Goal: Task Accomplishment & Management: Use online tool/utility

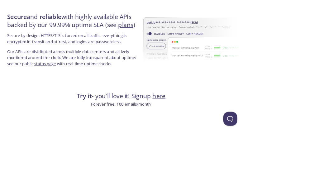
scroll to position [1200, 0]
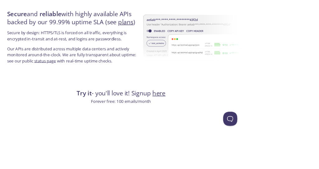
click at [208, 123] on link "here" at bounding box center [209, 122] width 17 height 11
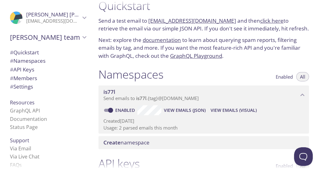
scroll to position [12, 0]
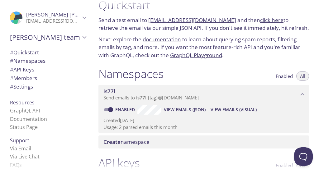
click at [220, 110] on span "View Emails (Visual)" at bounding box center [233, 109] width 46 height 7
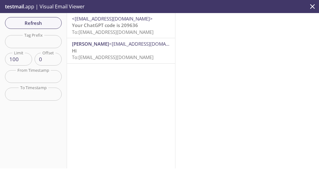
click at [101, 24] on span "Your ChatGPT code is 209636" at bounding box center [105, 25] width 66 height 6
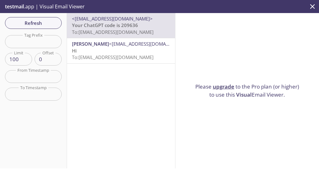
click at [31, 22] on span "Refresh" at bounding box center [33, 23] width 47 height 8
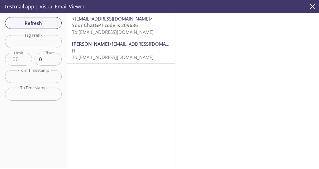
click at [29, 21] on span "Refresh" at bounding box center [33, 23] width 47 height 8
click at [44, 19] on span "Refresh" at bounding box center [33, 23] width 47 height 8
click at [42, 20] on span "Refresh" at bounding box center [33, 23] width 47 height 8
click at [41, 21] on span "Refresh" at bounding box center [33, 23] width 47 height 8
click at [40, 22] on span "Refresh" at bounding box center [33, 23] width 47 height 8
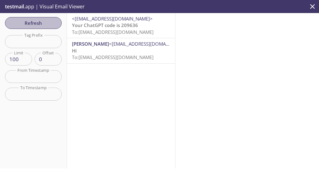
click at [42, 20] on span "Refresh" at bounding box center [33, 23] width 47 height 8
click at [44, 20] on span "Refresh" at bounding box center [33, 23] width 47 height 8
click at [46, 20] on span "Refresh" at bounding box center [33, 23] width 47 height 8
click at [49, 23] on span "Refresh" at bounding box center [33, 23] width 47 height 8
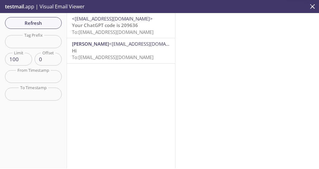
click at [50, 26] on span "Refresh" at bounding box center [33, 23] width 47 height 8
click at [48, 24] on span "Refresh" at bounding box center [33, 23] width 47 height 8
